Goal: Transaction & Acquisition: Obtain resource

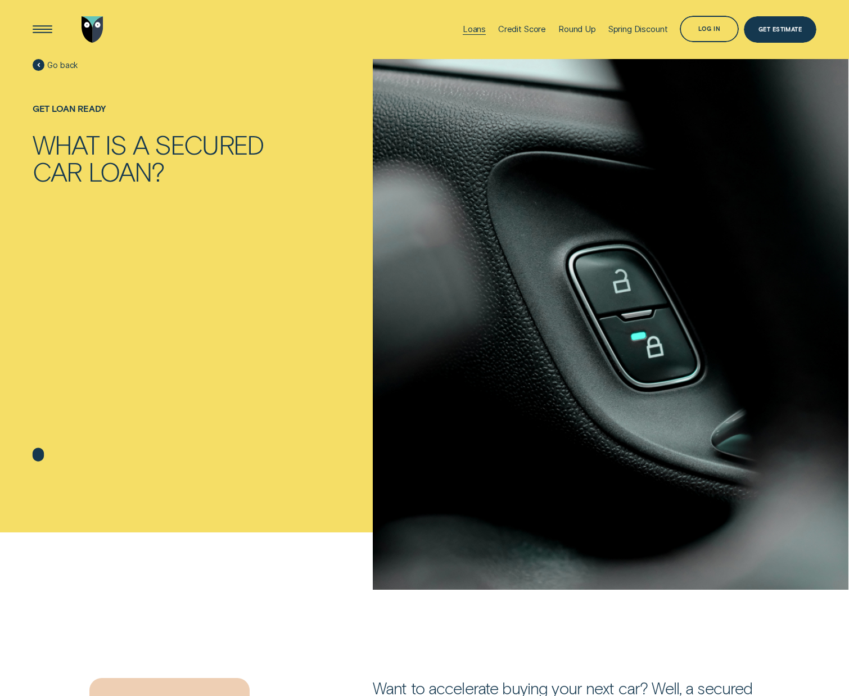
click at [463, 28] on div "Loans" at bounding box center [474, 29] width 23 height 10
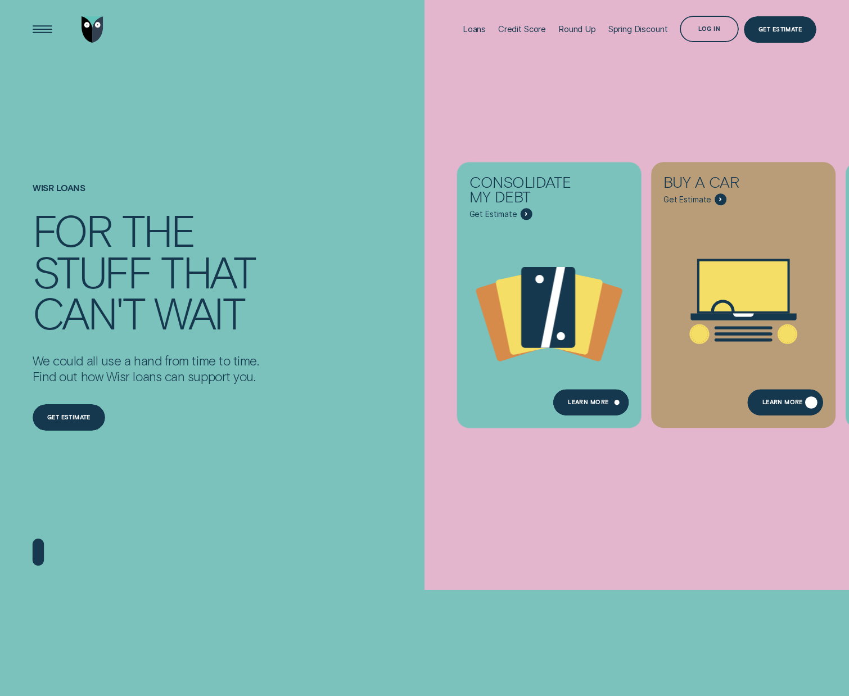
click at [786, 410] on div "Learn More" at bounding box center [785, 402] width 76 height 26
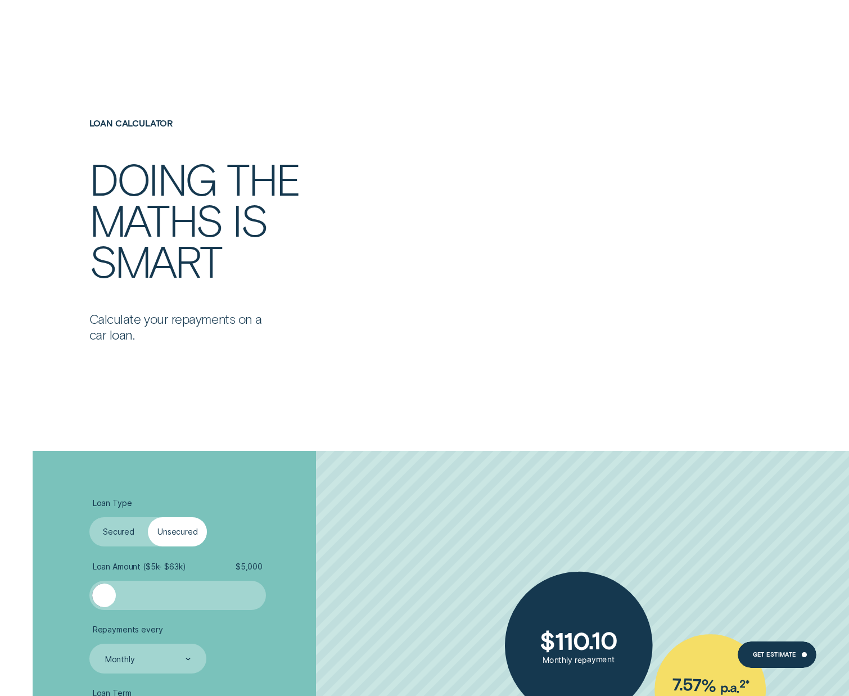
scroll to position [2114, 0]
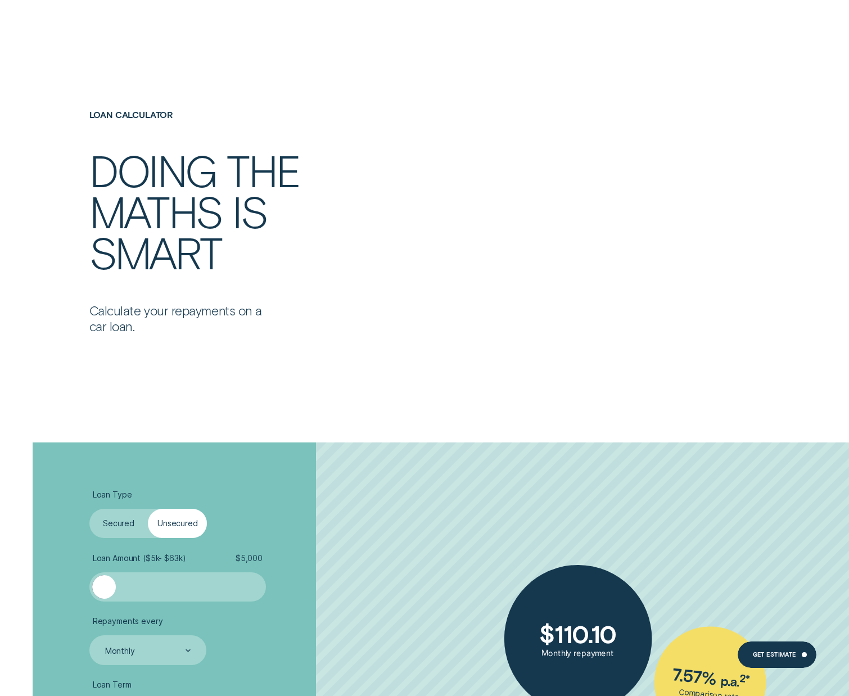
click at [118, 528] on label "Secured" at bounding box center [118, 523] width 59 height 29
click at [89, 509] on input "Secured" at bounding box center [89, 509] width 0 height 0
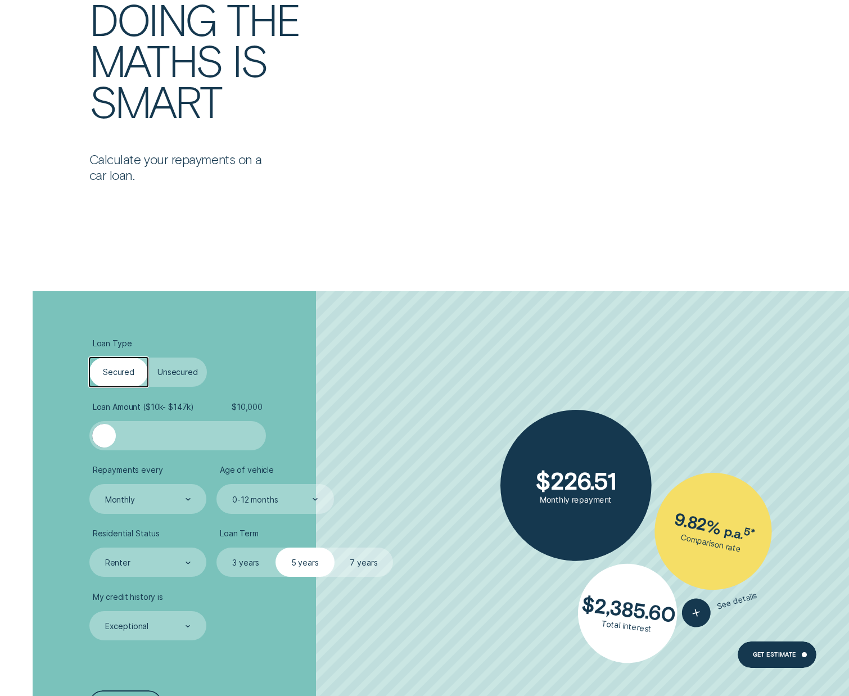
scroll to position [2269, 0]
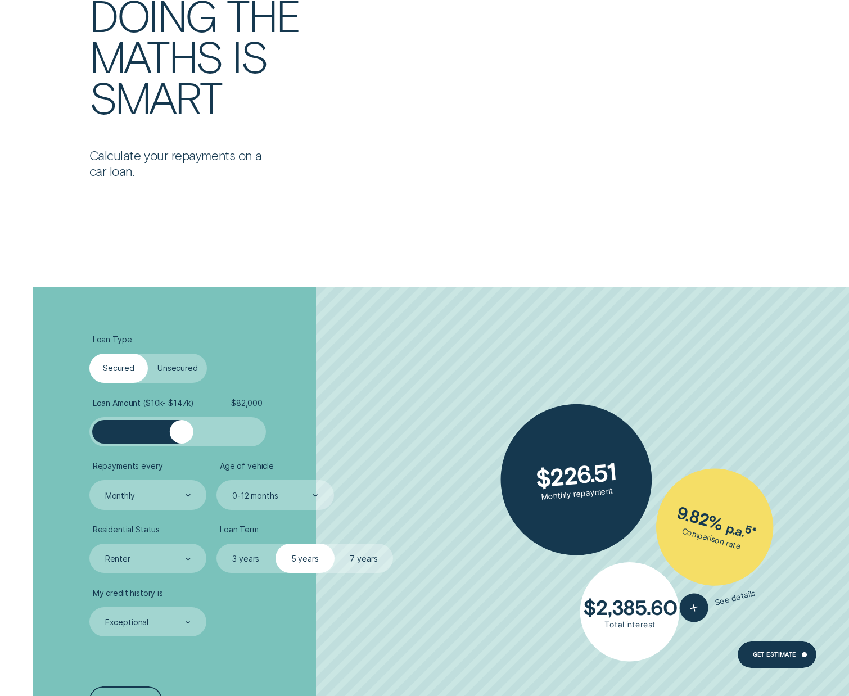
click at [181, 438] on div at bounding box center [177, 432] width 147 height 24
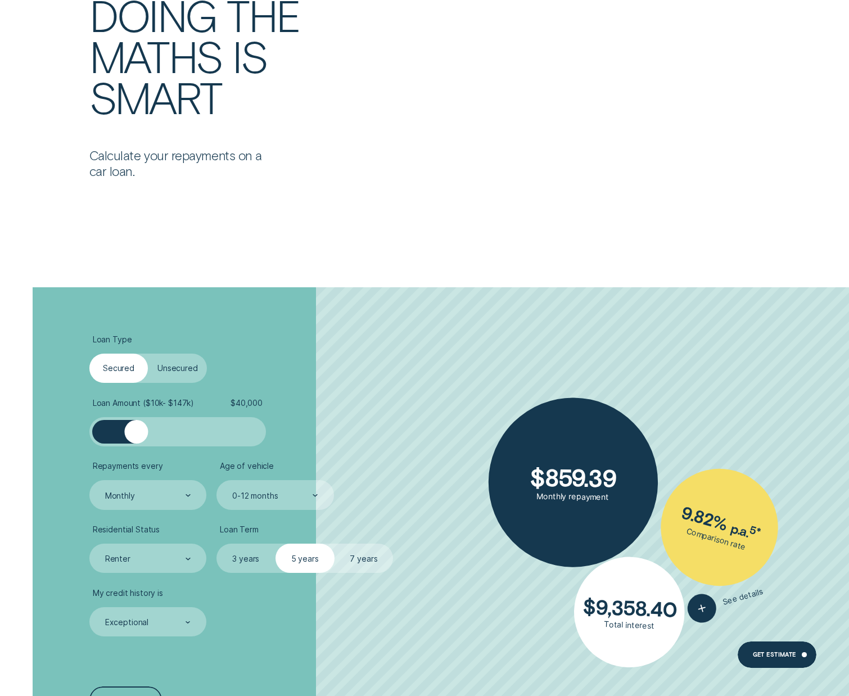
drag, startPoint x: 180, startPoint y: 438, endPoint x: 136, endPoint y: 439, distance: 44.4
click at [136, 439] on div at bounding box center [136, 432] width 24 height 24
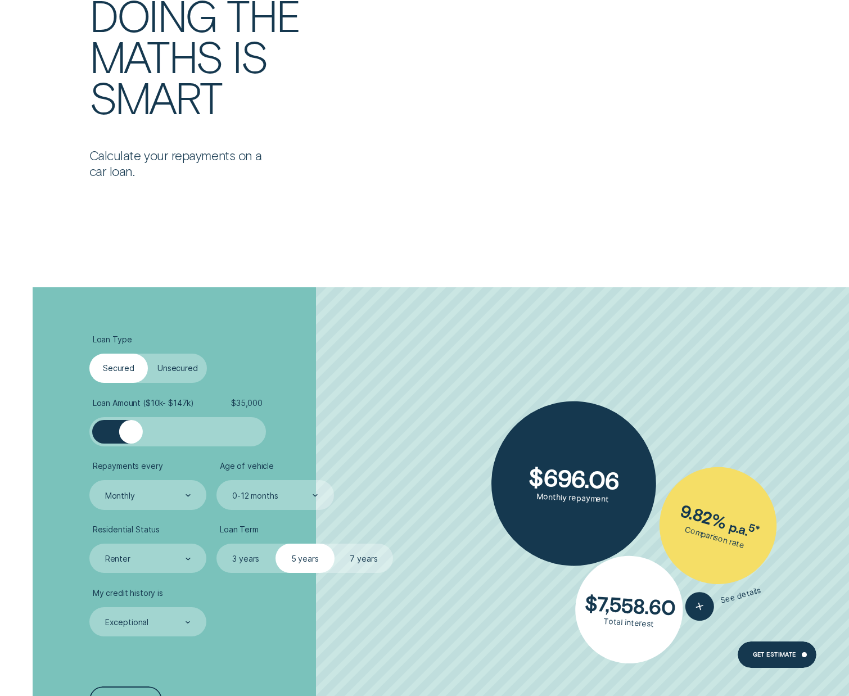
drag, startPoint x: 136, startPoint y: 439, endPoint x: 130, endPoint y: 441, distance: 5.7
click at [130, 441] on div at bounding box center [131, 432] width 24 height 24
click at [364, 556] on label "7 years" at bounding box center [363, 557] width 59 height 29
click at [334, 543] on input "7 years" at bounding box center [334, 543] width 0 height 0
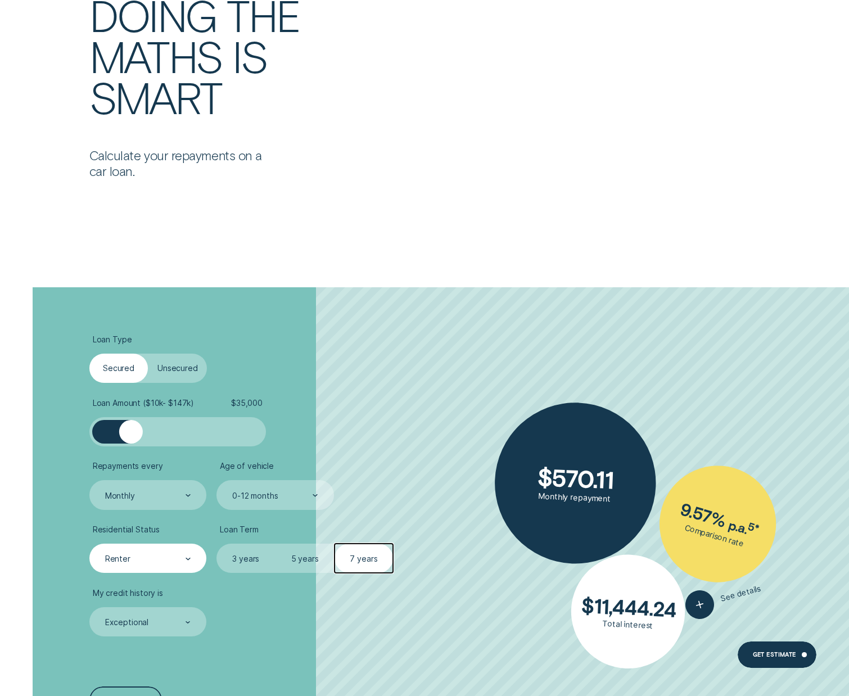
click at [184, 564] on div "Renter" at bounding box center [147, 558] width 87 height 11
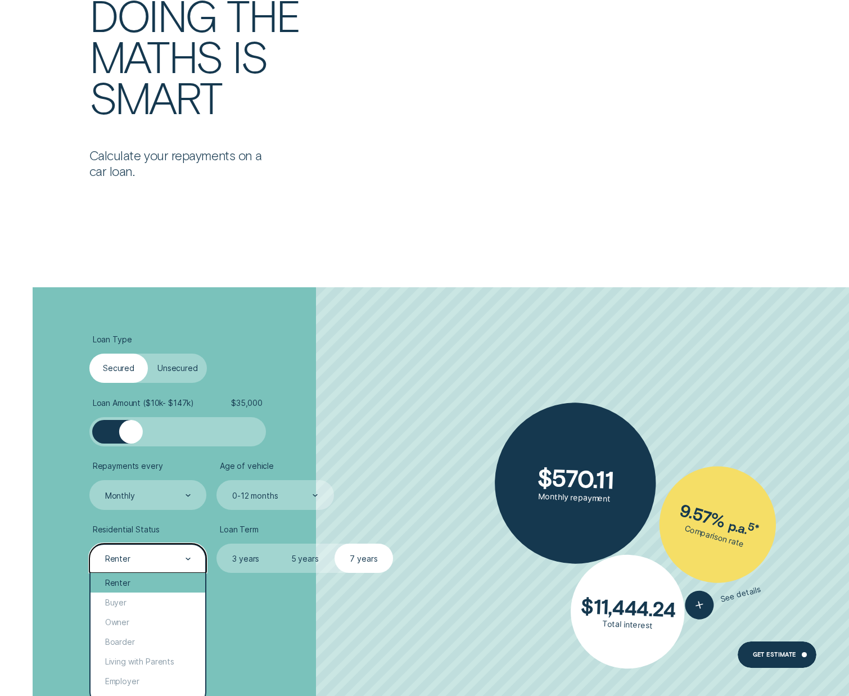
click at [162, 583] on div "Renter" at bounding box center [147, 583] width 115 height 20
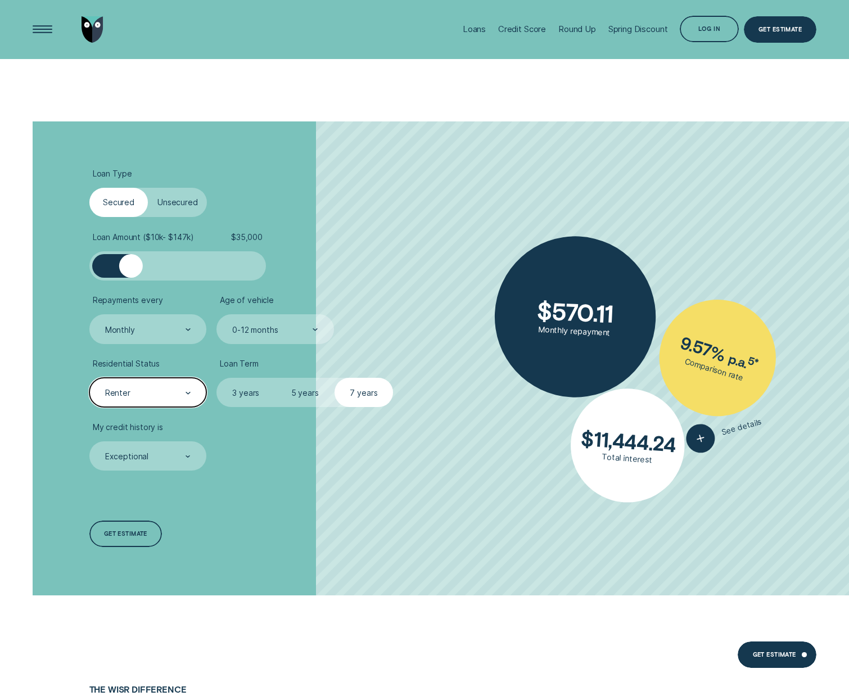
scroll to position [2431, 0]
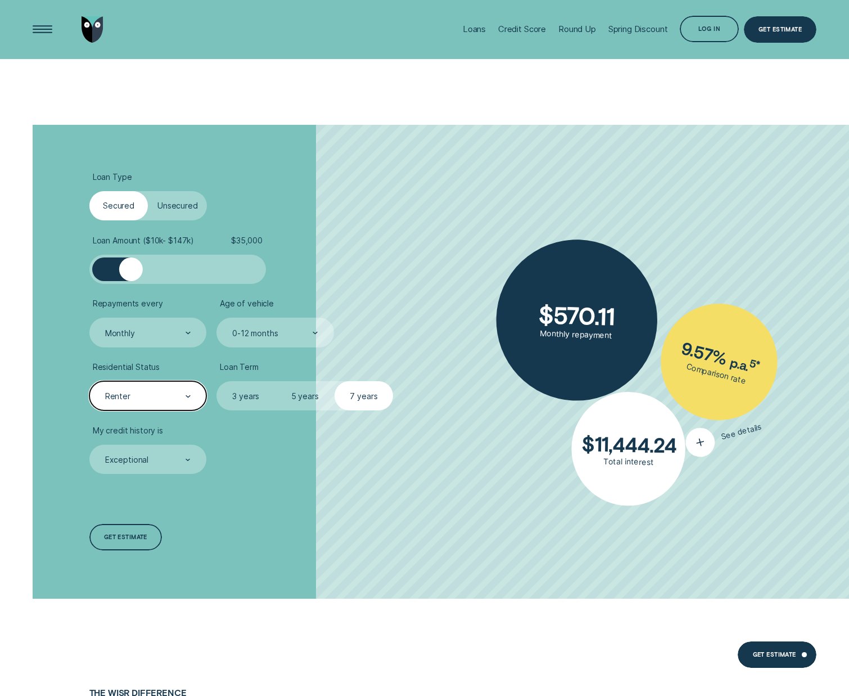
click at [706, 446] on div "button" at bounding box center [700, 442] width 36 height 36
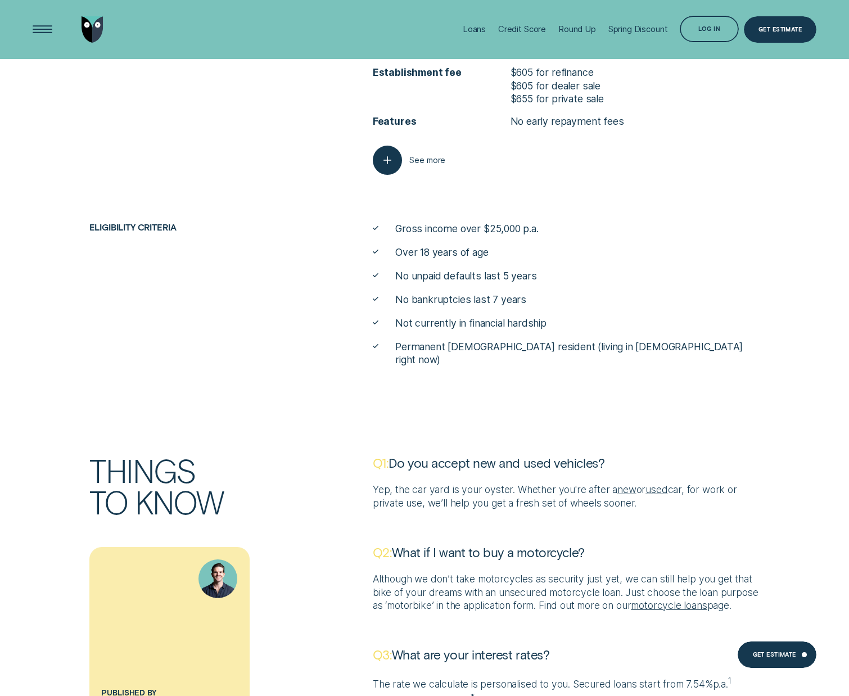
scroll to position [4618, 0]
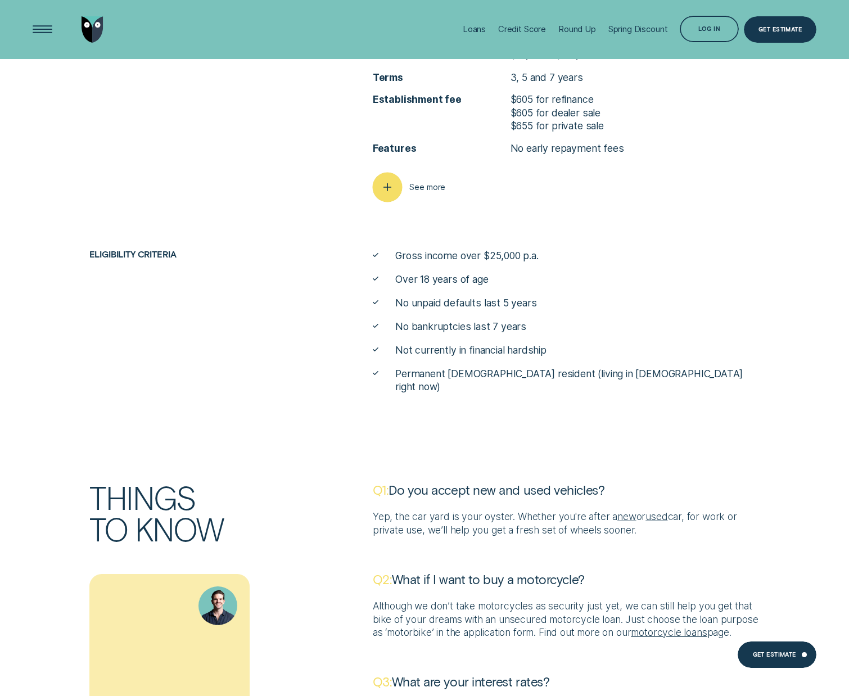
click at [388, 195] on icon "button" at bounding box center [387, 187] width 15 height 17
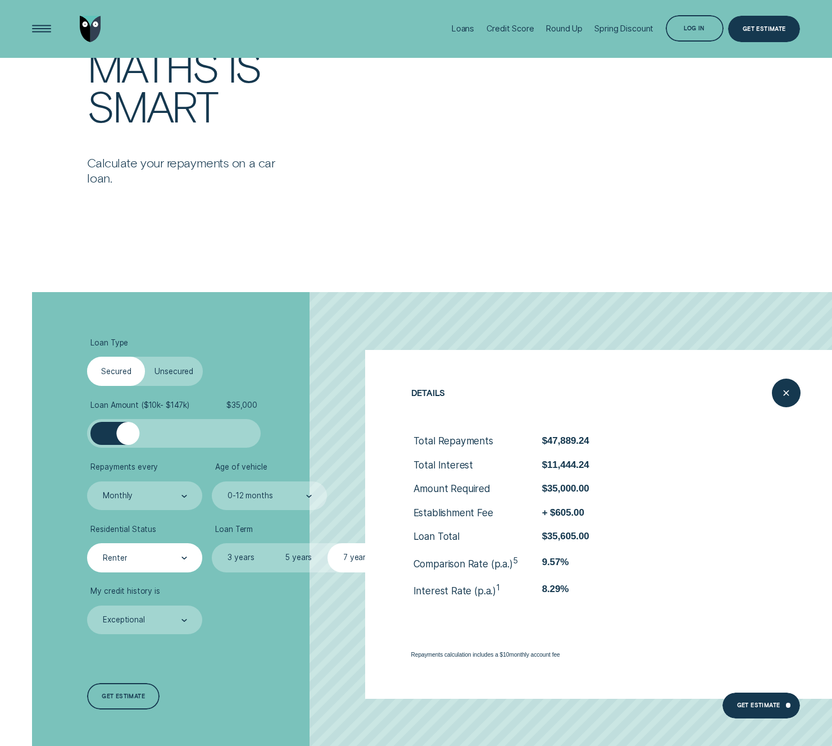
scroll to position [2246, 0]
click at [757, 695] on div "Get Estimate" at bounding box center [758, 707] width 43 height 5
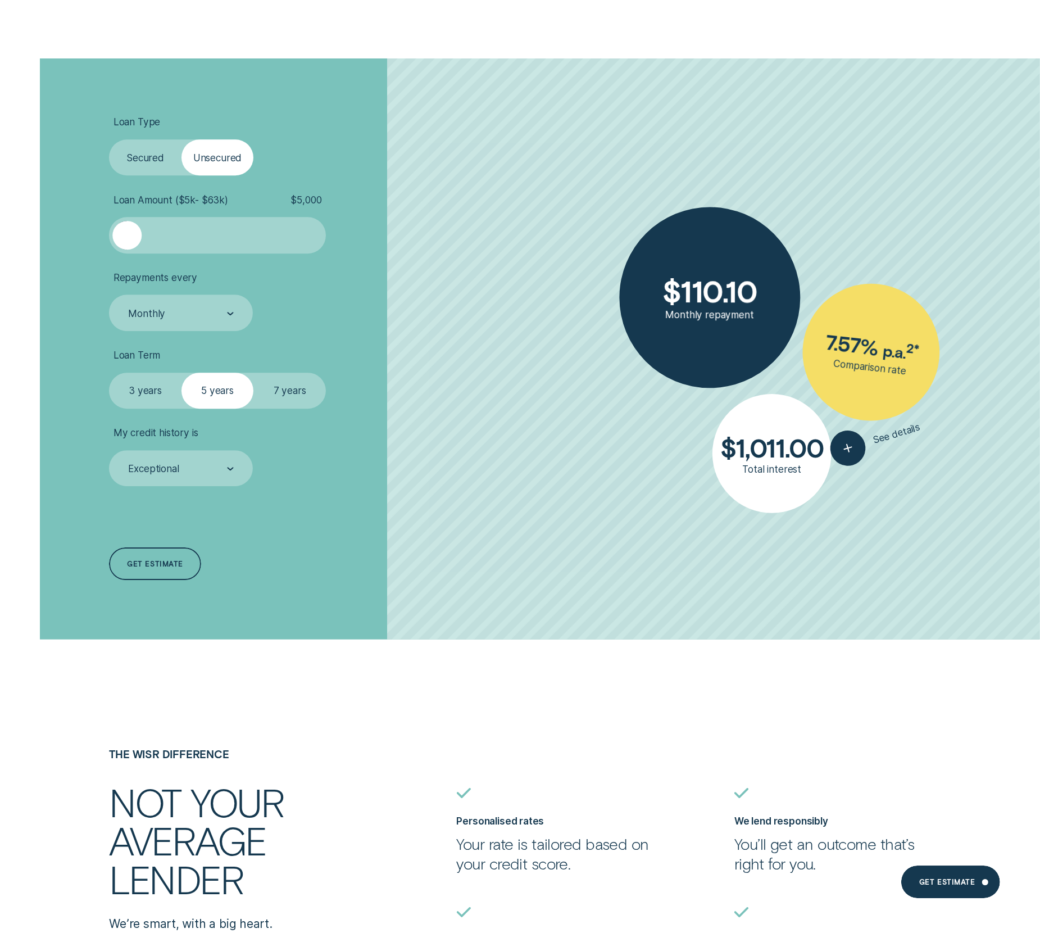
scroll to position [3127, 0]
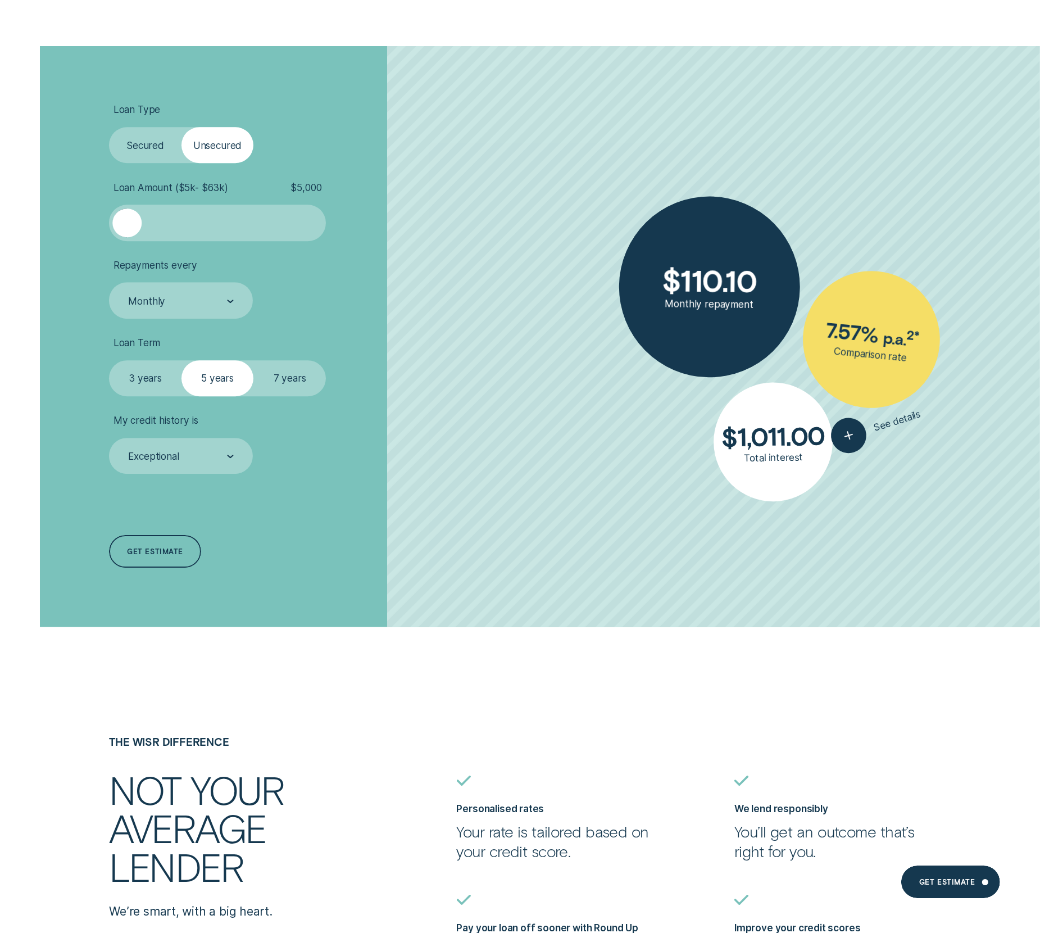
click at [158, 149] on label "Secured" at bounding box center [145, 145] width 72 height 36
click at [109, 127] on input "Secured" at bounding box center [109, 127] width 0 height 0
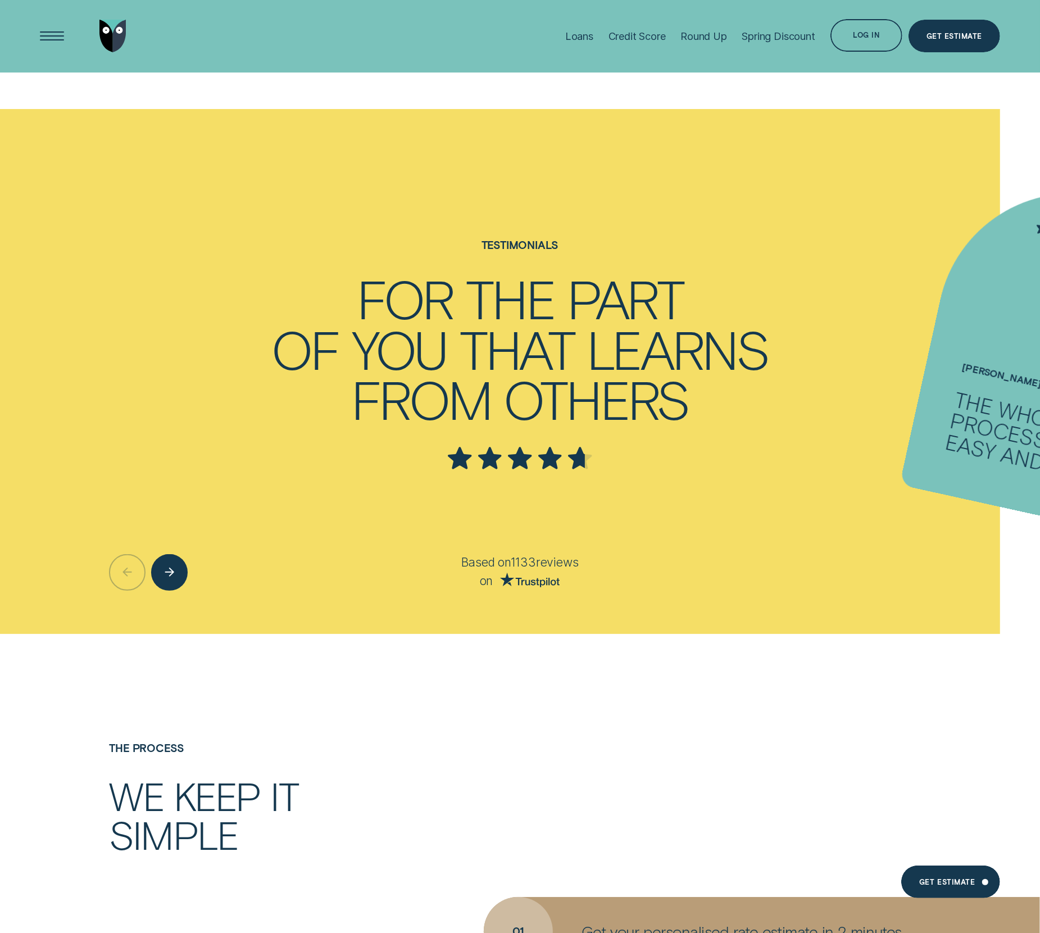
scroll to position [4195, 0]
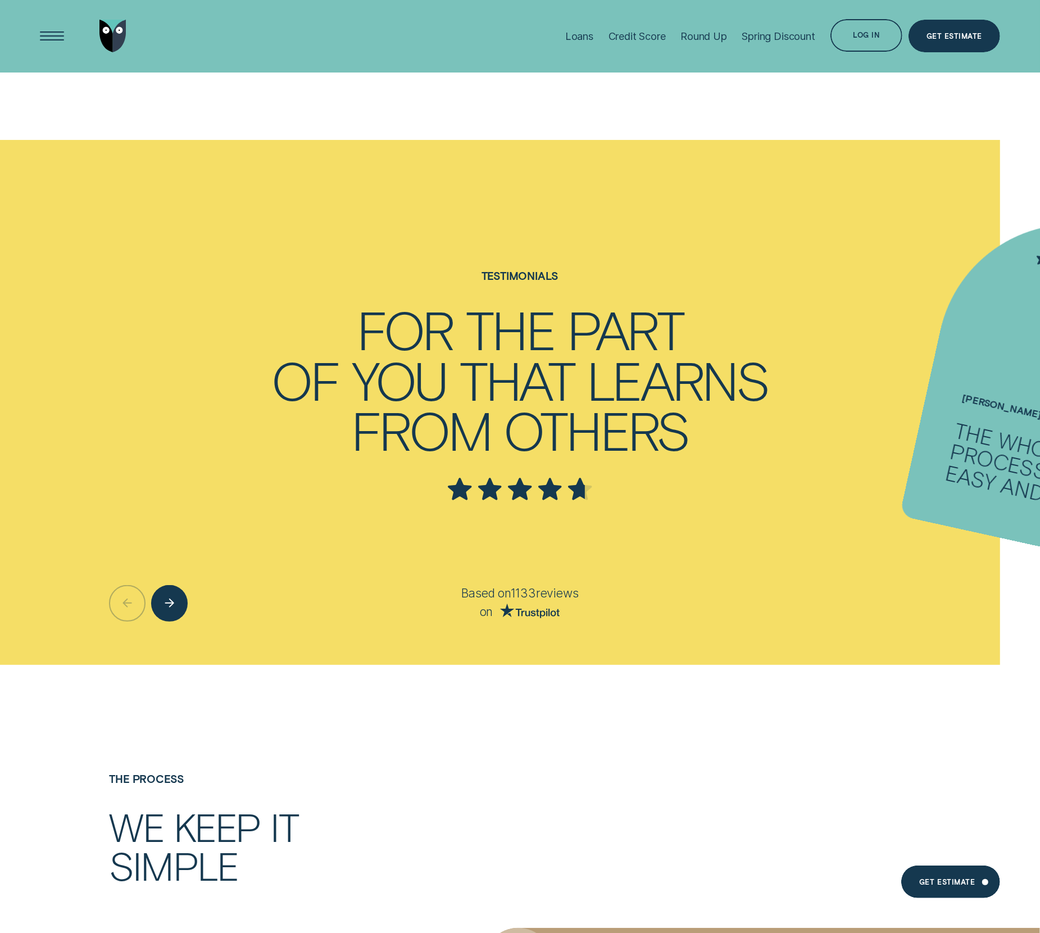
click at [823, 575] on ul "Catherine Silhouette - Four The whole process was easy and quick. Gary Silhouet…" at bounding box center [520, 402] width 1040 height 525
click at [185, 601] on div "Next button" at bounding box center [169, 603] width 37 height 37
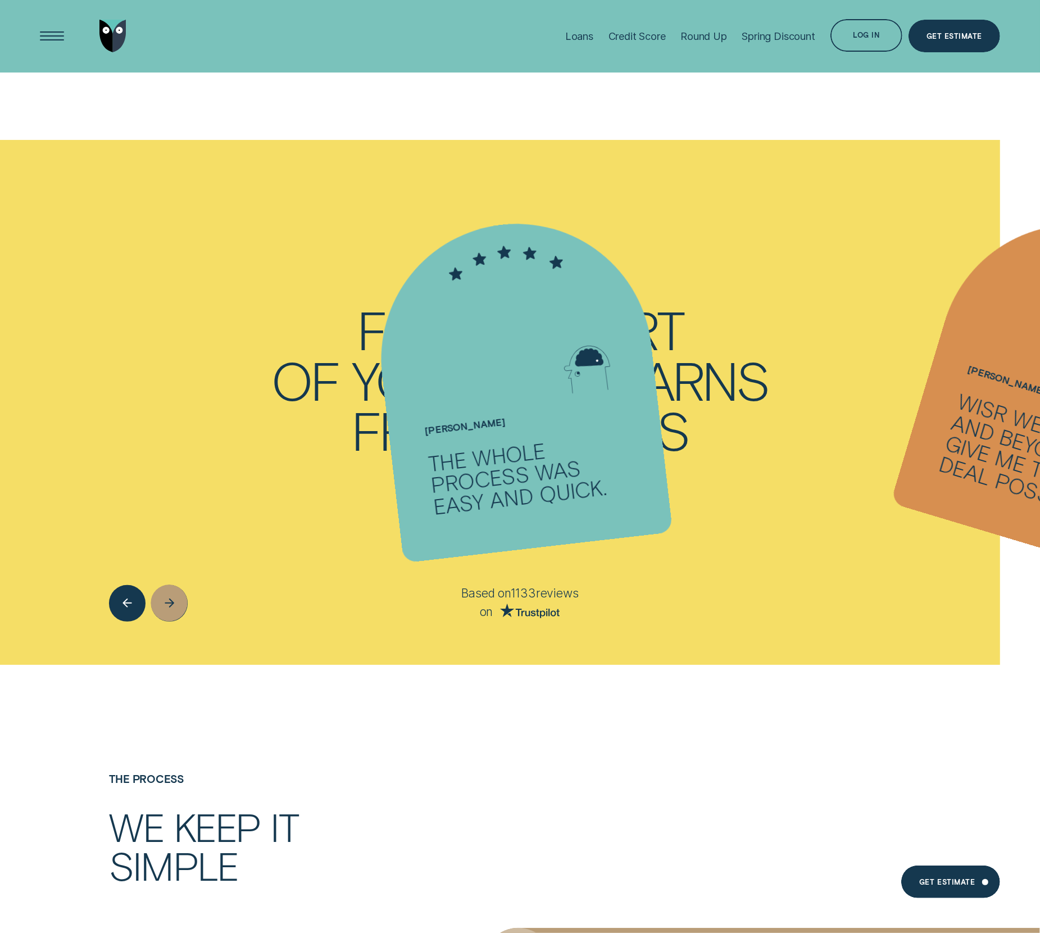
click at [176, 604] on div "Next button" at bounding box center [169, 603] width 37 height 37
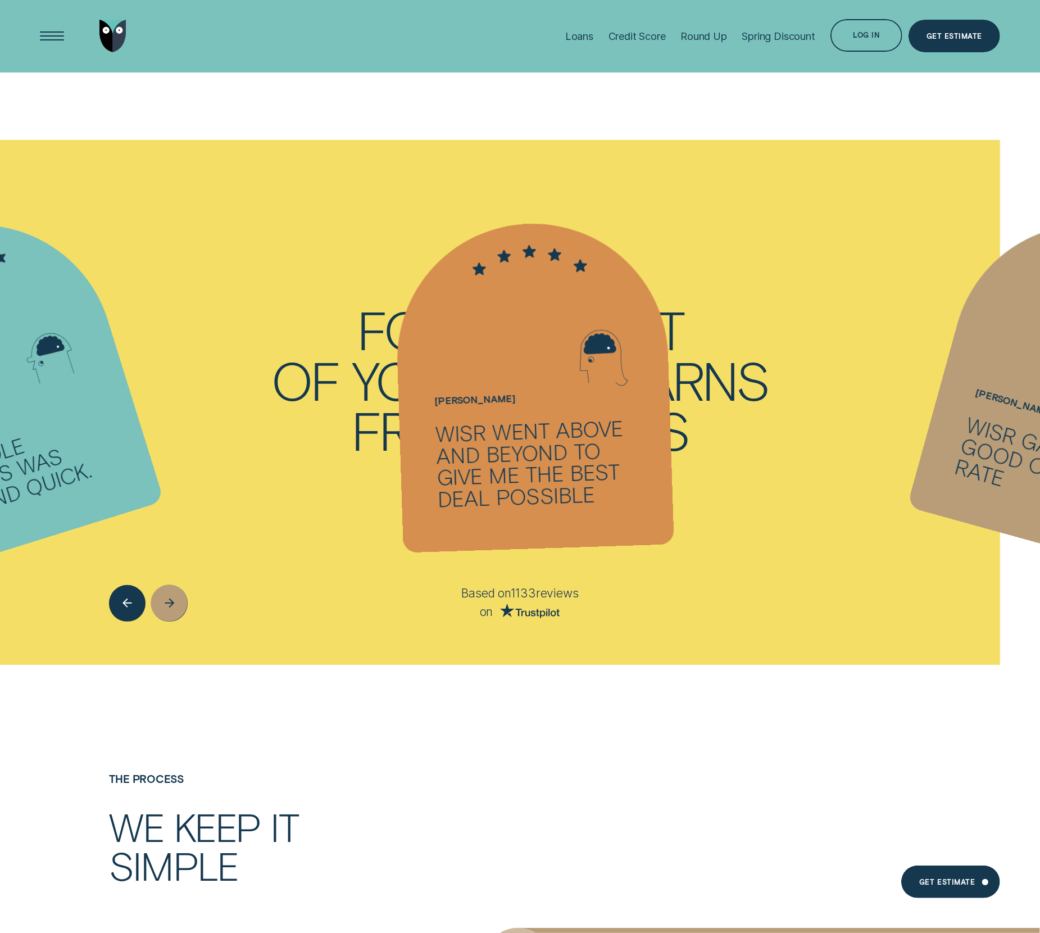
click at [176, 604] on div "Next button" at bounding box center [169, 603] width 37 height 37
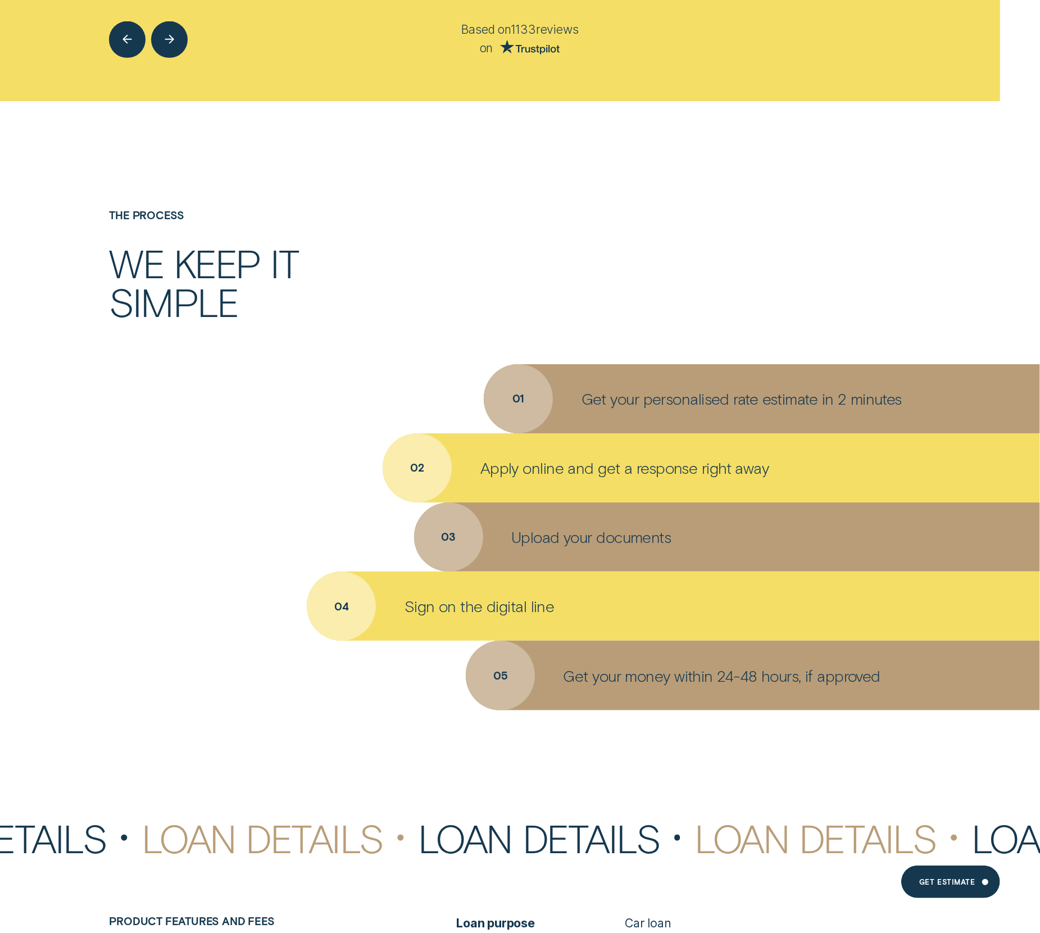
scroll to position [4758, 0]
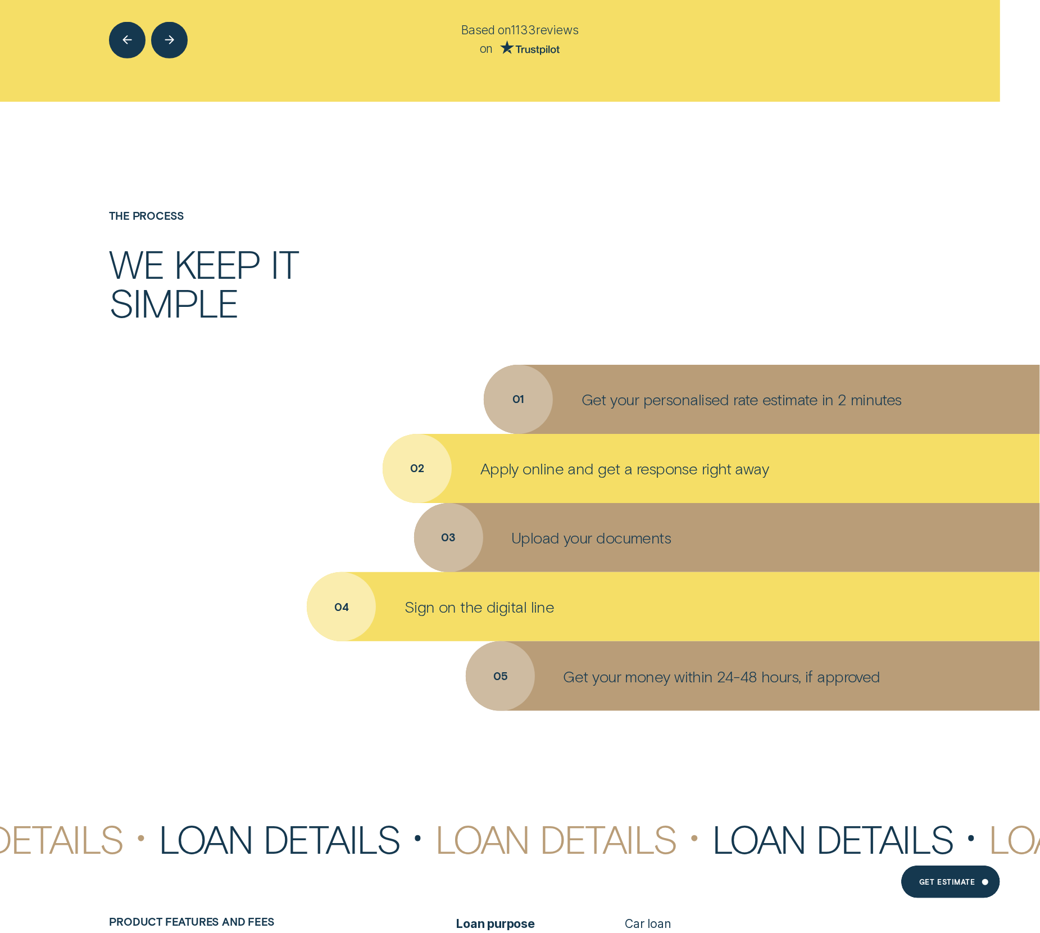
click at [585, 546] on p "Upload your documents" at bounding box center [591, 538] width 160 height 20
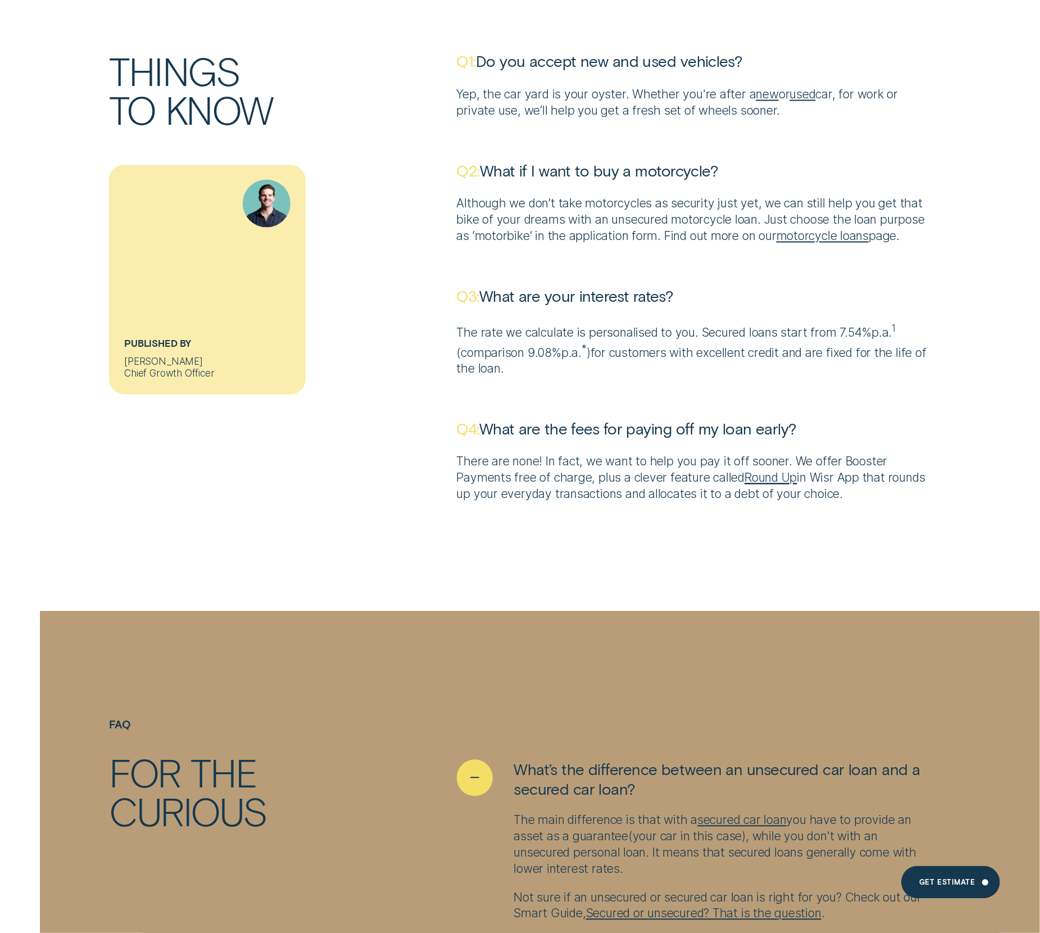
scroll to position [6240, 0]
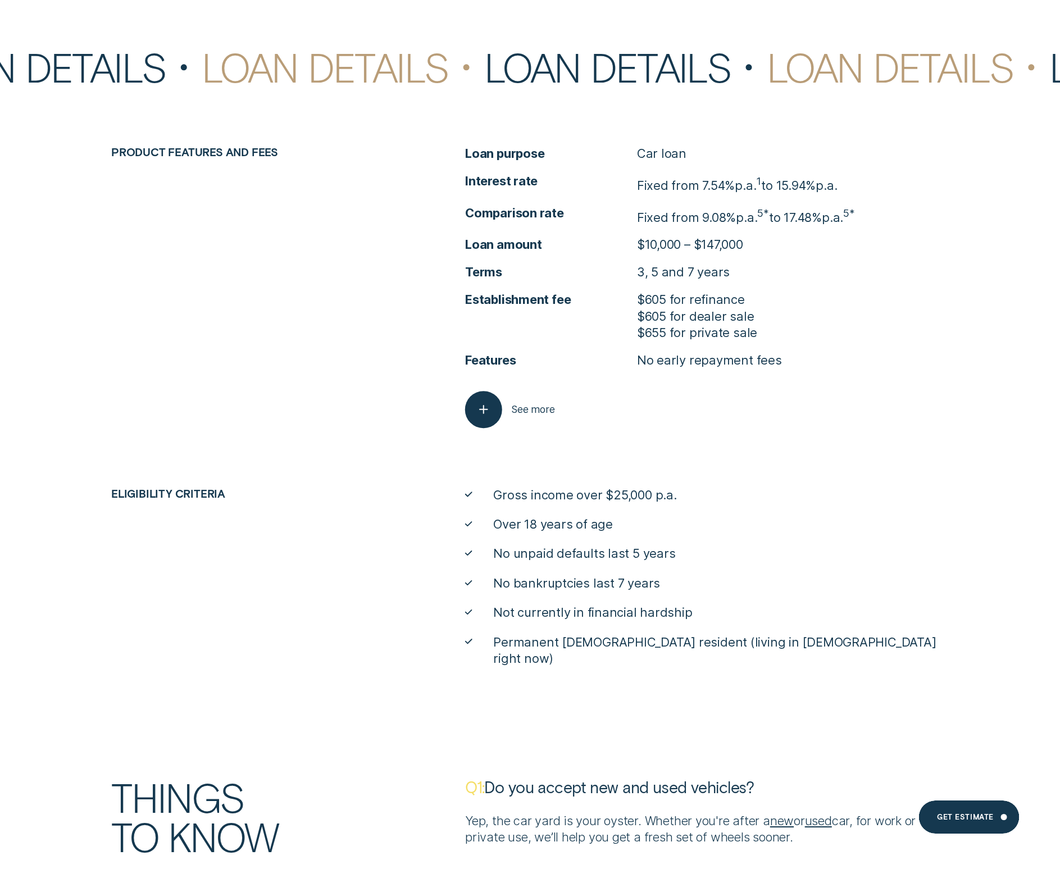
scroll to position [5599, 0]
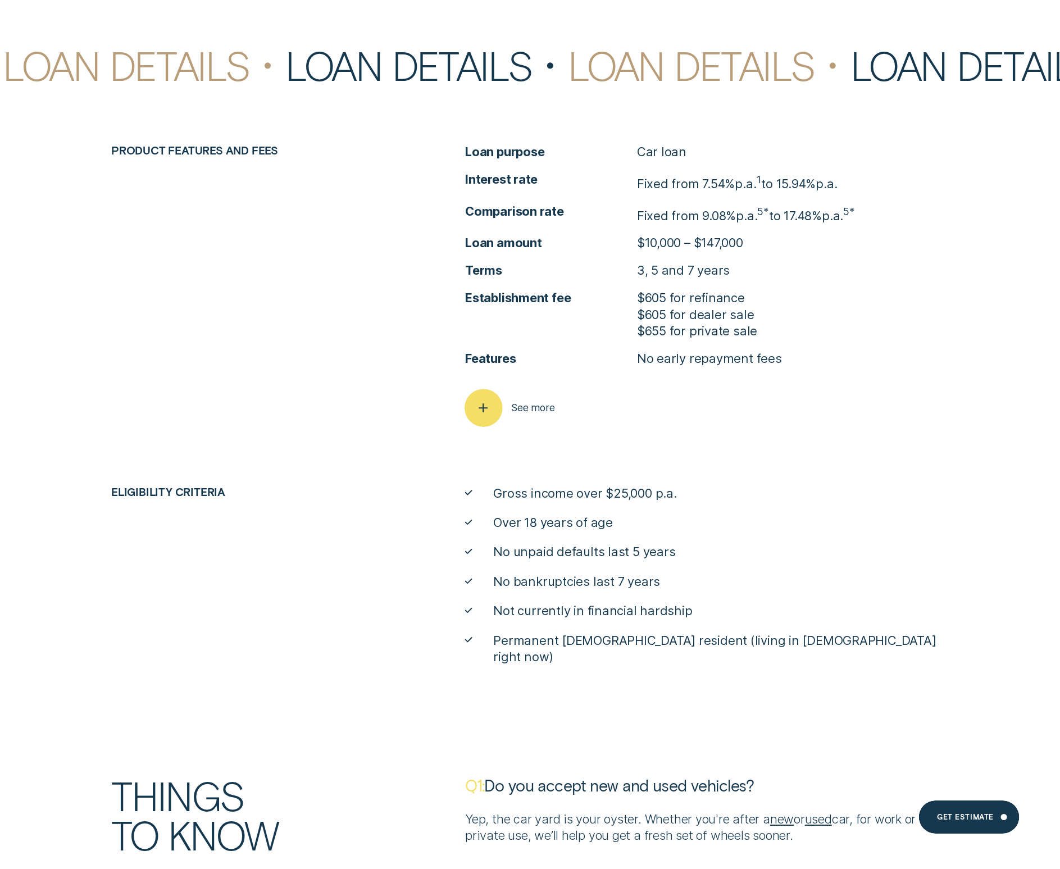
click at [480, 412] on icon "button" at bounding box center [483, 408] width 19 height 17
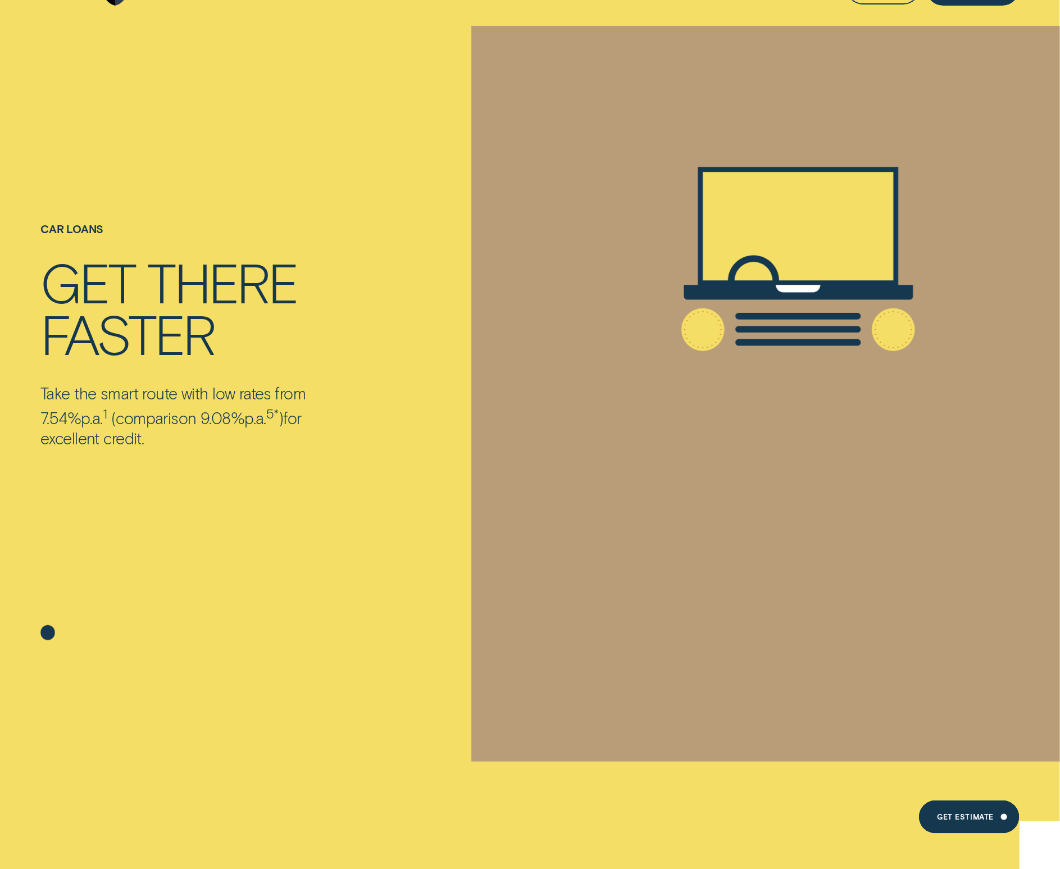
scroll to position [0, 0]
